Goal: Information Seeking & Learning: Learn about a topic

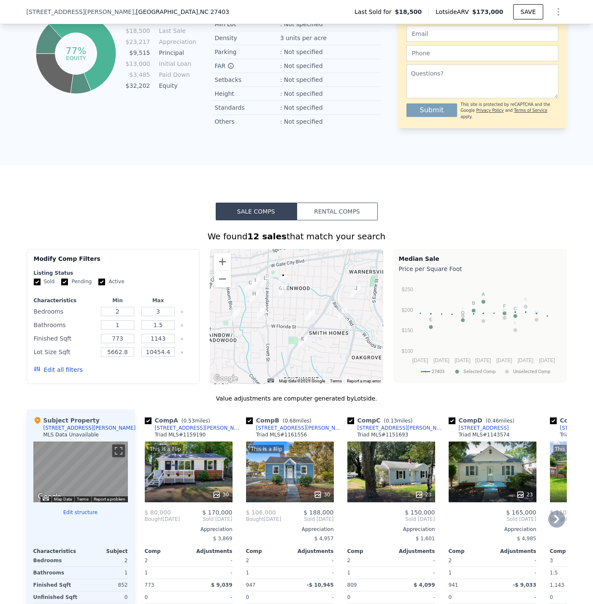
scroll to position [673, 0]
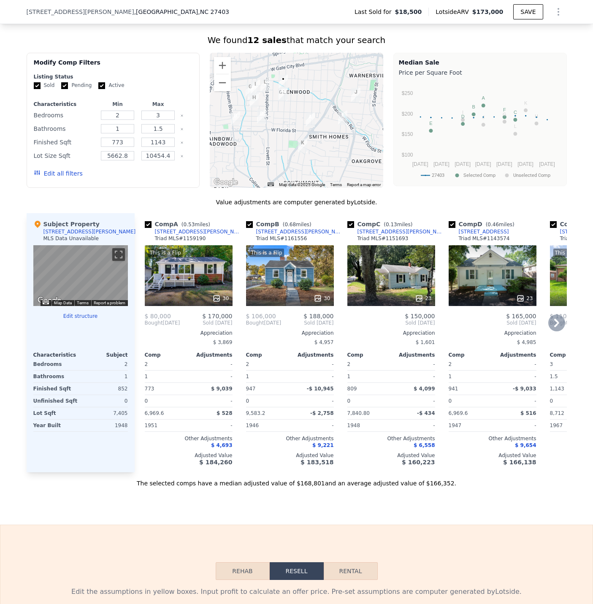
click at [278, 286] on div "This is a Flip 30" at bounding box center [290, 275] width 88 height 61
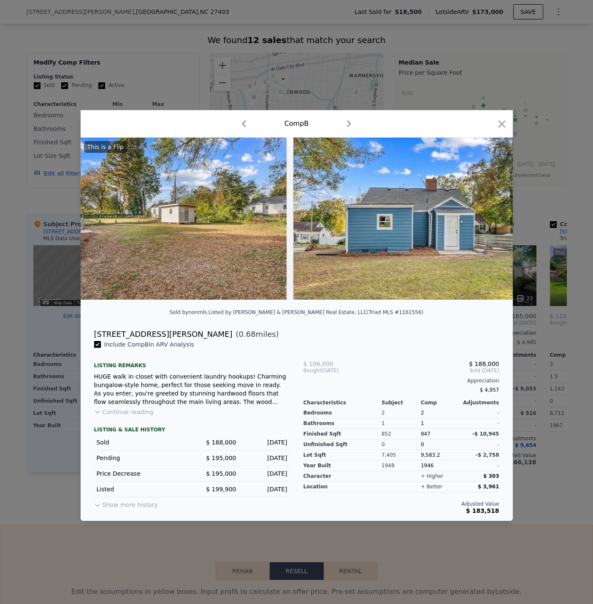
scroll to position [0, 7417]
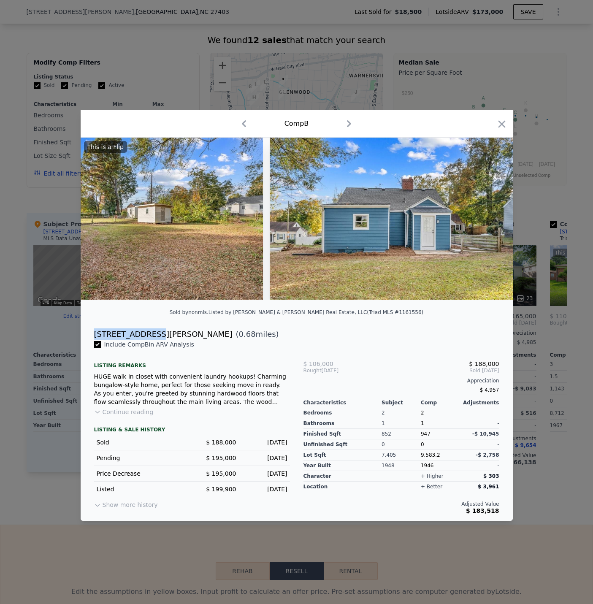
drag, startPoint x: 95, startPoint y: 337, endPoint x: 151, endPoint y: 337, distance: 55.7
click at [151, 337] on div "[STREET_ADDRESS][PERSON_NAME] ( 0.68 miles)" at bounding box center [296, 335] width 419 height 12
copy div "[STREET_ADDRESS][PERSON_NAME]"
click at [563, 521] on div at bounding box center [296, 302] width 593 height 604
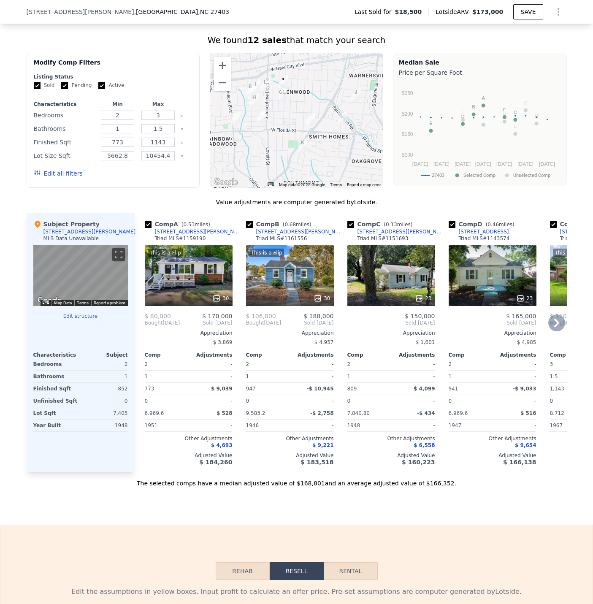
click at [189, 282] on div "This is a Flip 30" at bounding box center [189, 275] width 88 height 61
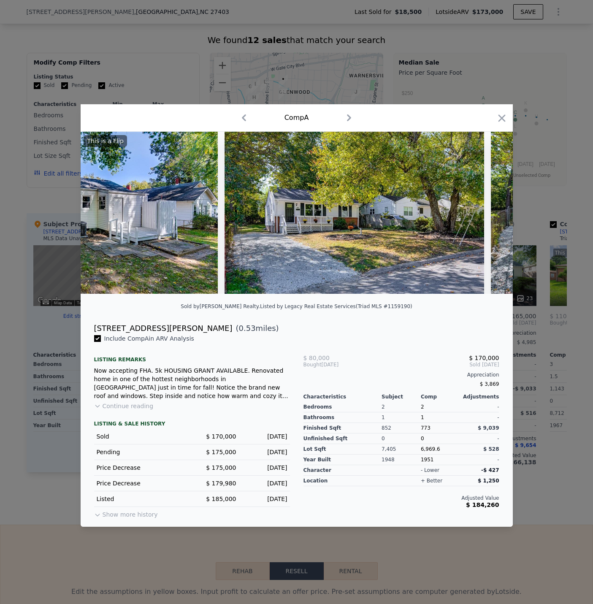
scroll to position [0, 6505]
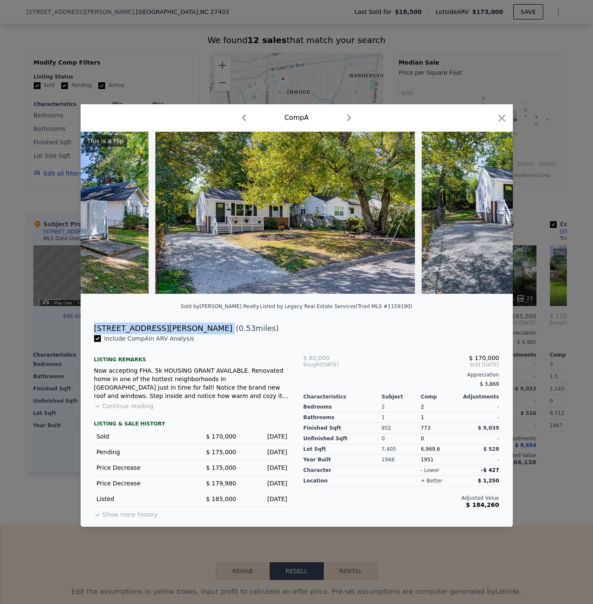
drag, startPoint x: 150, startPoint y: 333, endPoint x: 96, endPoint y: 334, distance: 53.7
click at [96, 334] on div "[STREET_ADDRESS][PERSON_NAME] ( 0.53 miles)" at bounding box center [296, 329] width 419 height 12
click at [536, 540] on div at bounding box center [296, 302] width 593 height 604
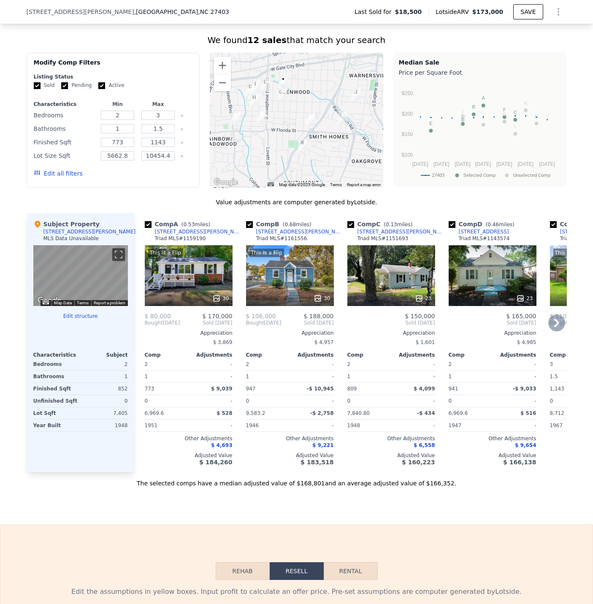
click at [488, 287] on div "23" at bounding box center [493, 275] width 88 height 61
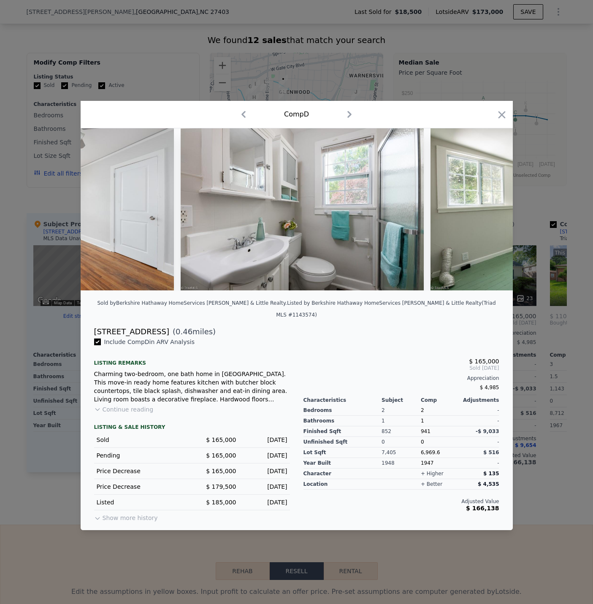
scroll to position [0, 3394]
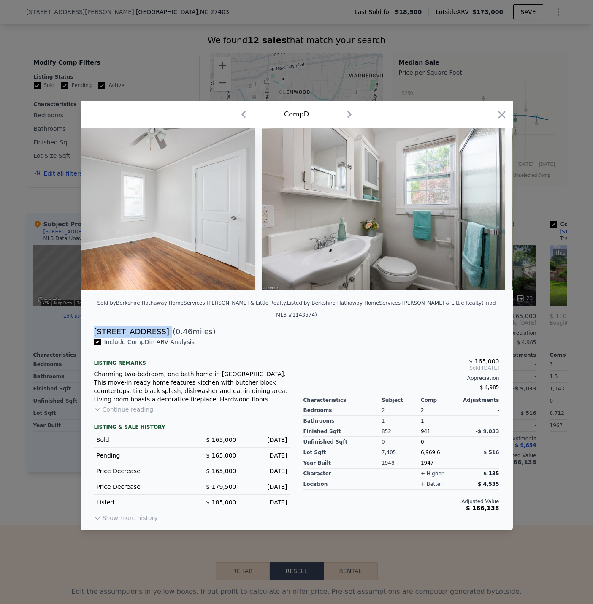
drag, startPoint x: 141, startPoint y: 331, endPoint x: 95, endPoint y: 329, distance: 45.7
click at [95, 329] on div "[STREET_ADDRESS] ( 0.46 miles)" at bounding box center [296, 332] width 419 height 12
copy div "[STREET_ADDRESS]"
click at [331, 347] on div "$ 165,000 Sold [DATE] Appreciation $ 4,985 Characteristics Subject Comp Adjustm…" at bounding box center [401, 431] width 209 height 186
click at [505, 118] on icon "button" at bounding box center [501, 114] width 7 height 7
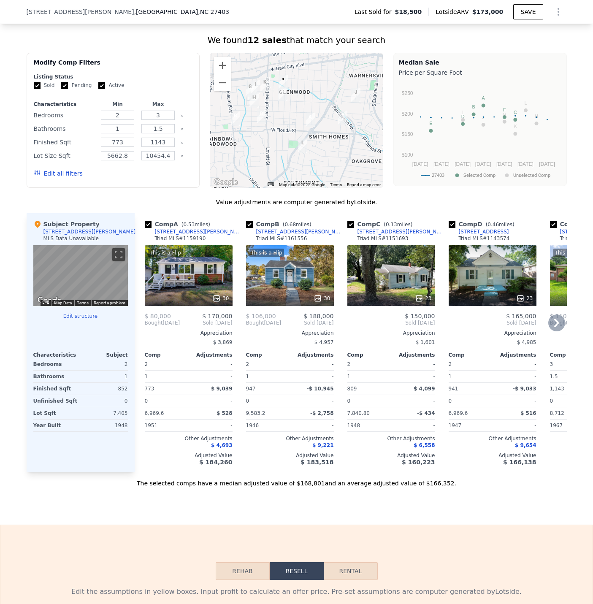
click at [471, 273] on div "23" at bounding box center [493, 275] width 88 height 61
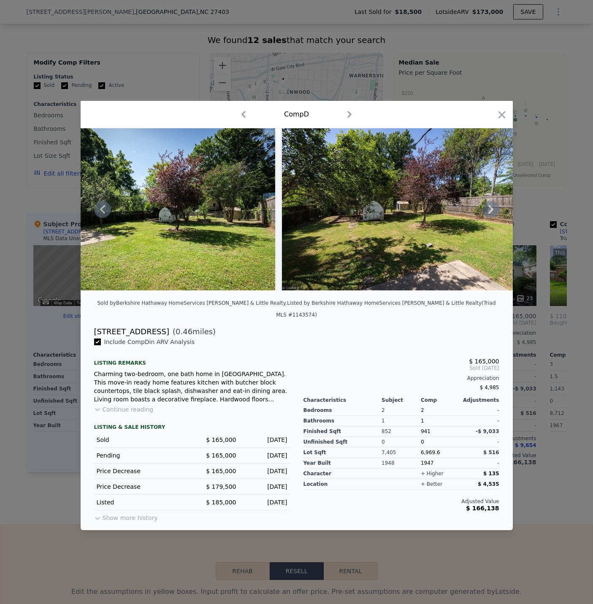
scroll to position [0, 5233]
